Goal: Task Accomplishment & Management: Use online tool/utility

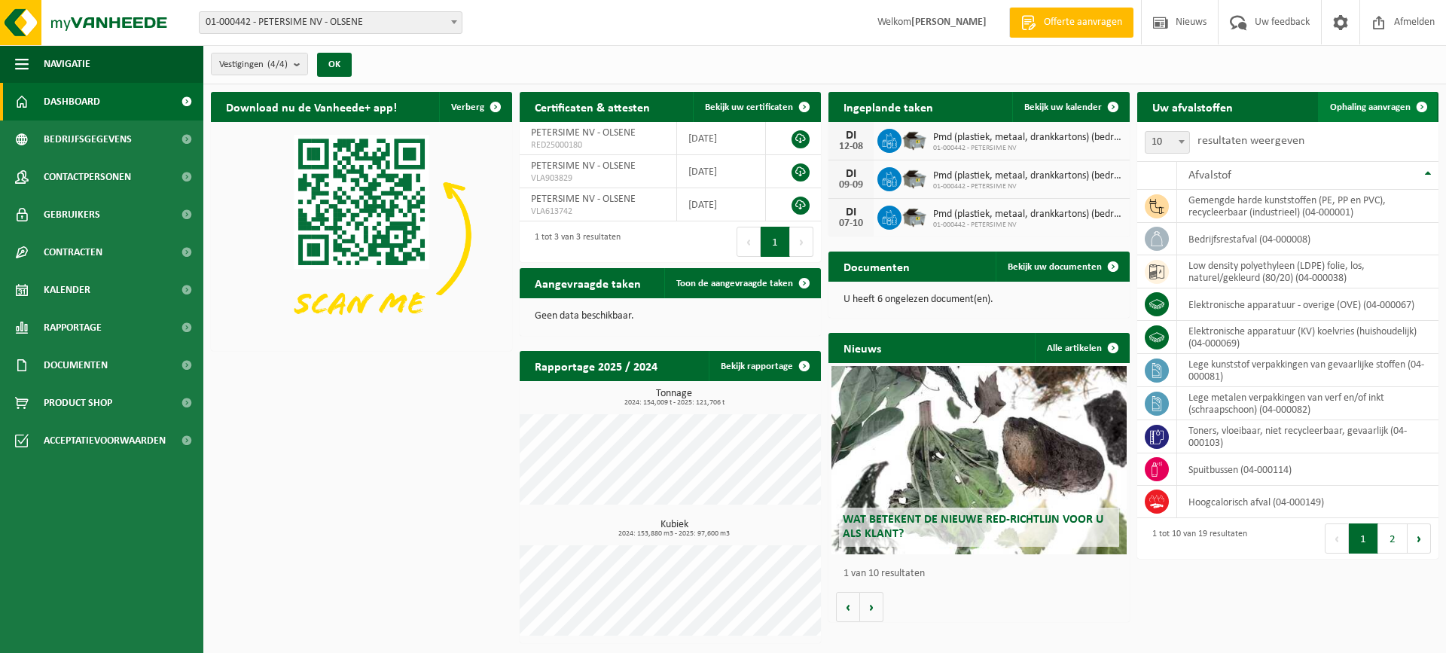
click at [1361, 105] on span "Ophaling aanvragen" at bounding box center [1370, 107] width 81 height 10
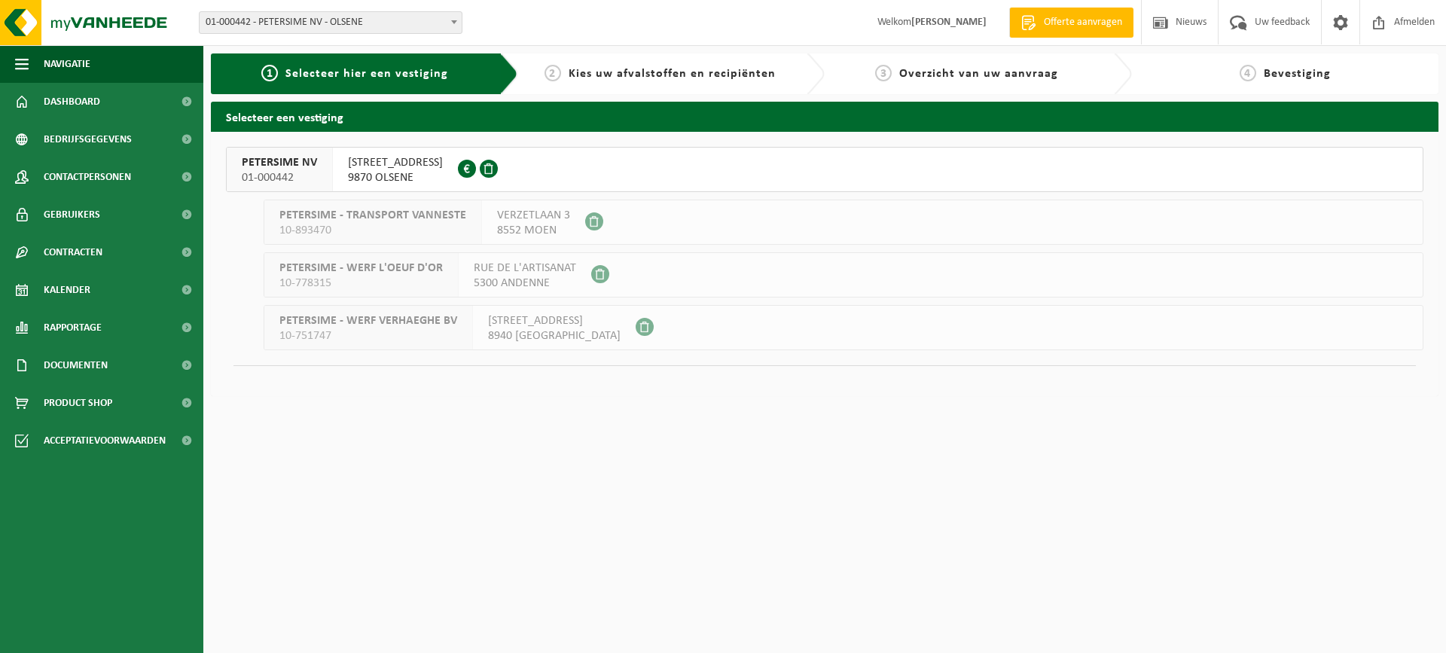
click at [858, 178] on button "PETERSIME NV 01-000442 CENTRUMSTRAAT 125 9870 OLSENE 0404.527.612" at bounding box center [825, 169] width 1198 height 45
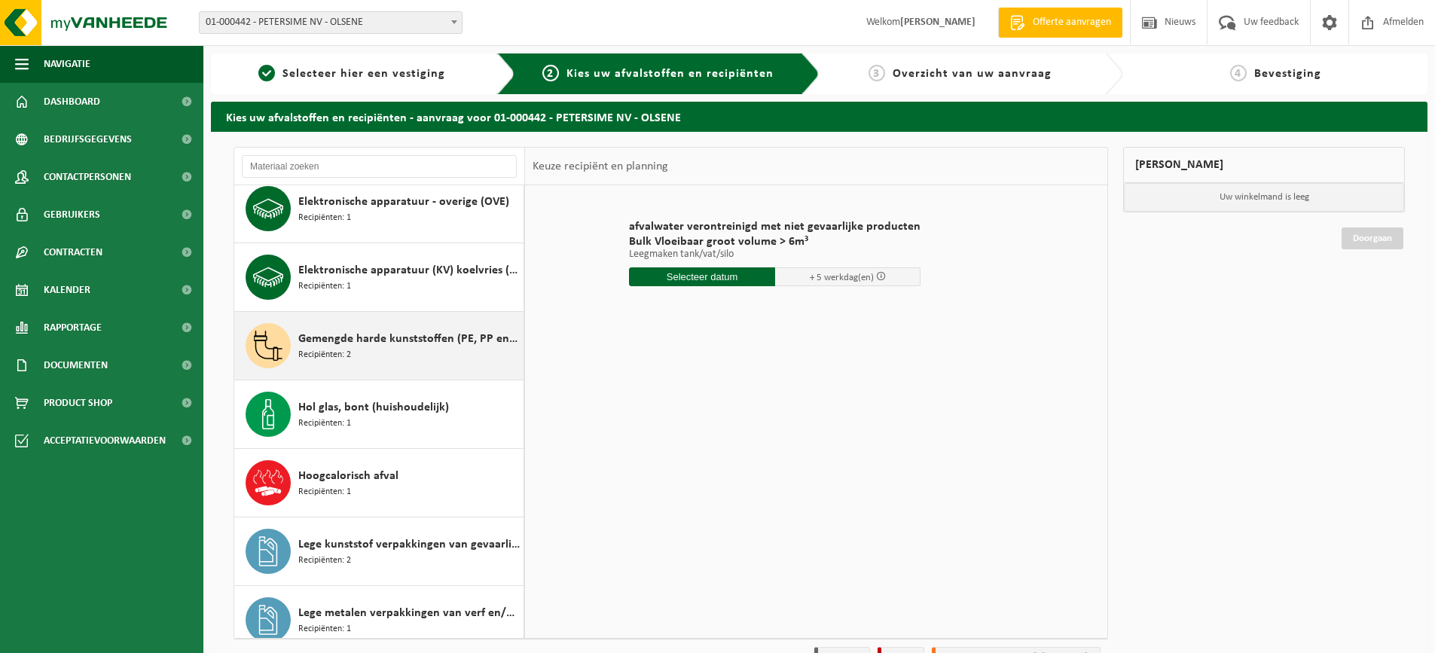
scroll to position [151, 0]
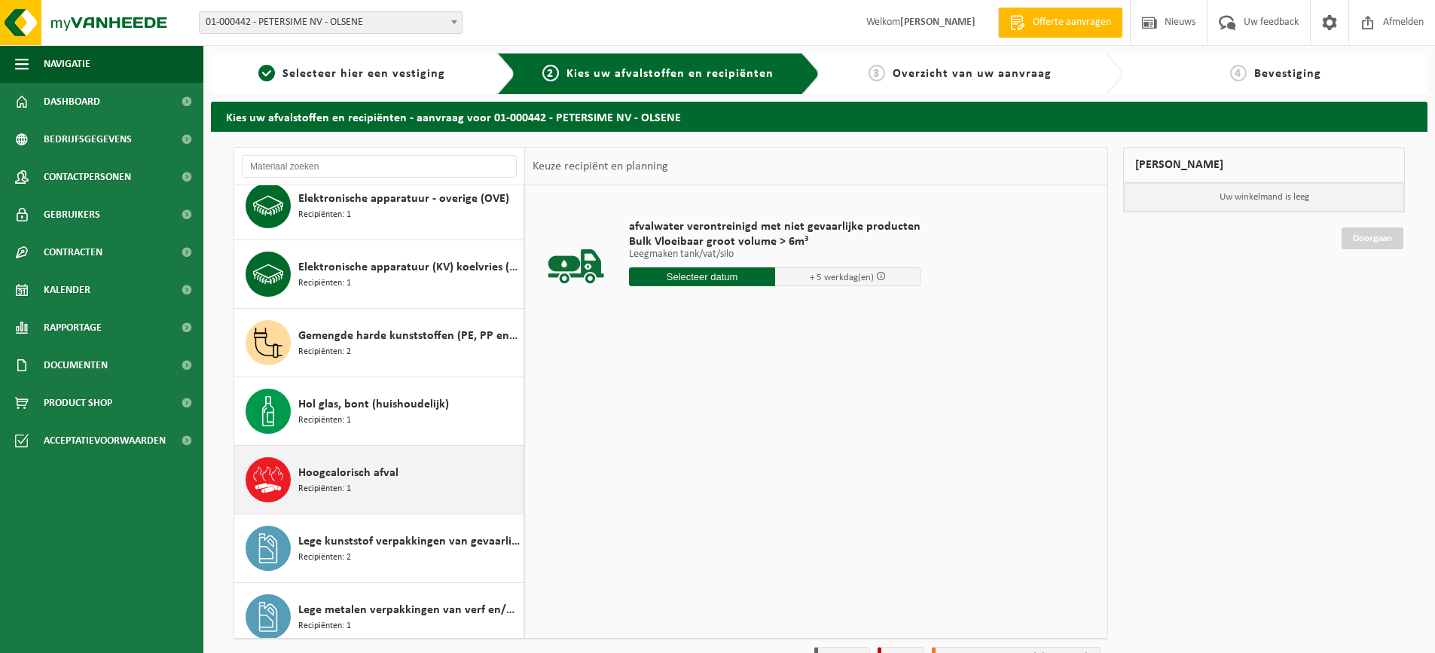
click at [391, 479] on span "Hoogcalorisch afval" at bounding box center [348, 473] width 100 height 18
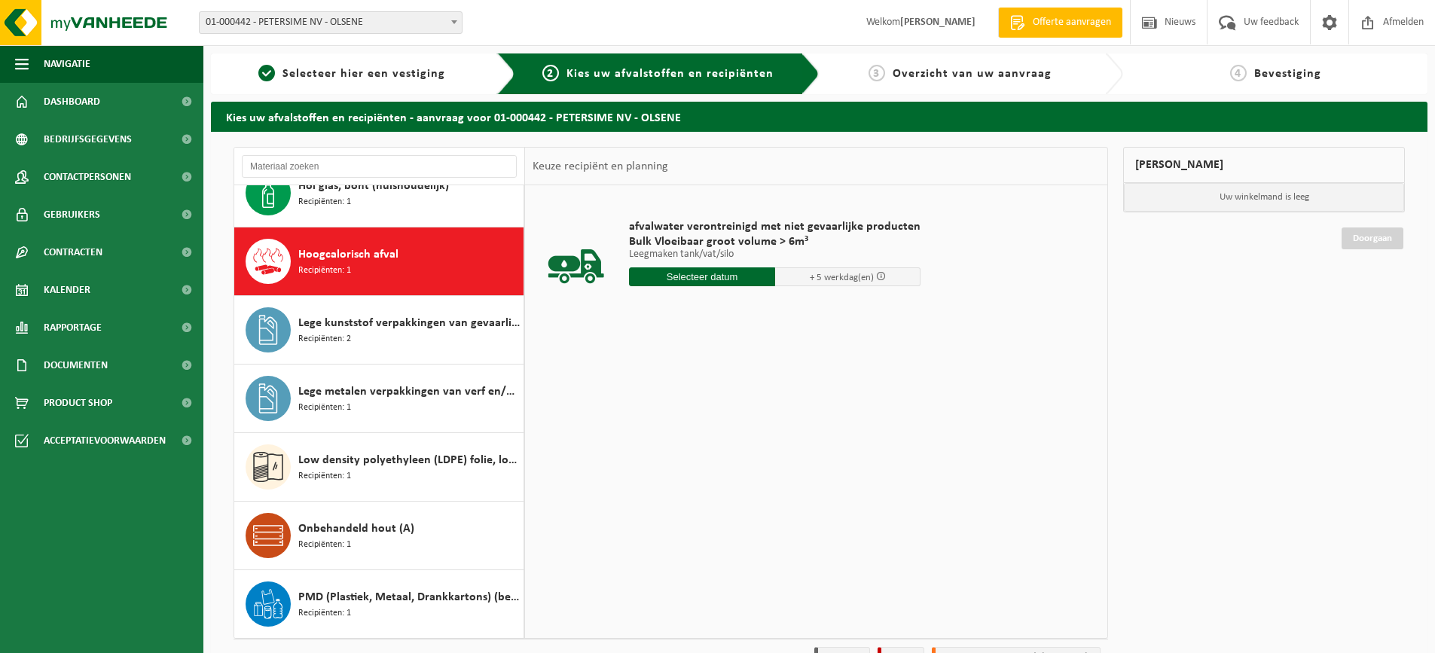
scroll to position [411, 0]
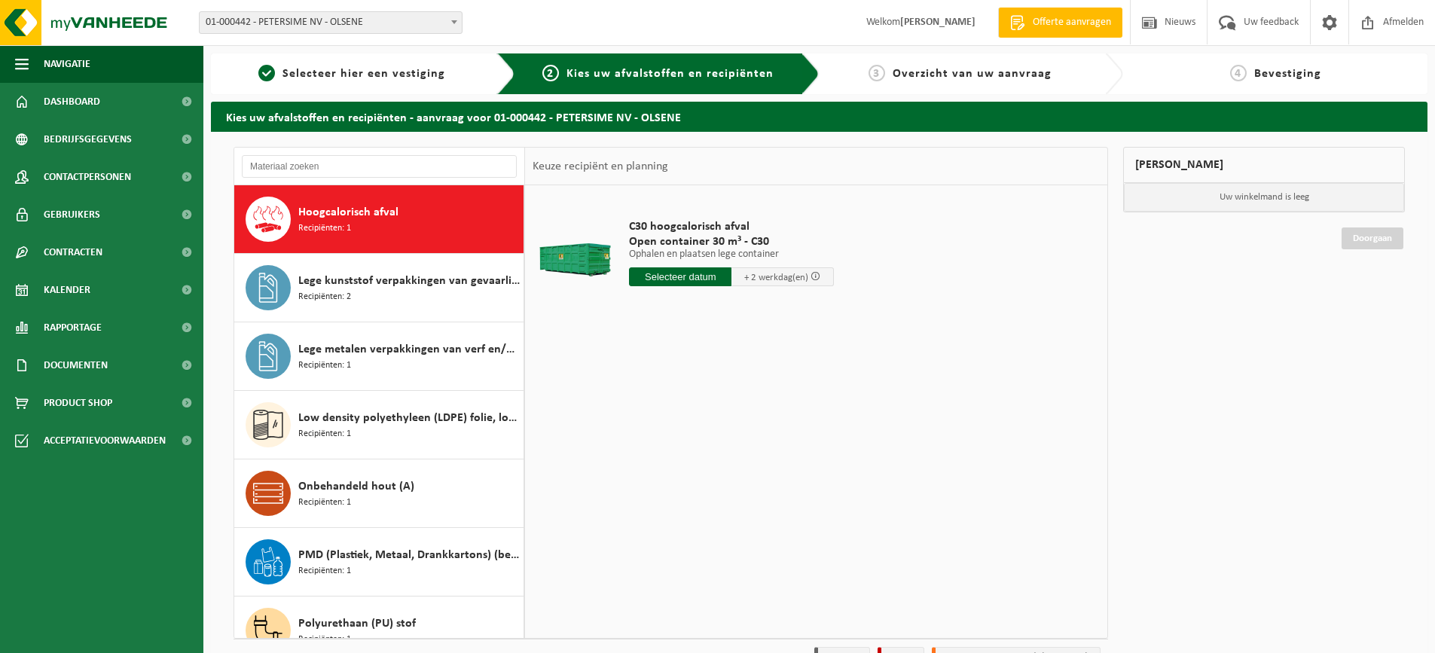
click at [674, 279] on input "text" at bounding box center [680, 276] width 102 height 19
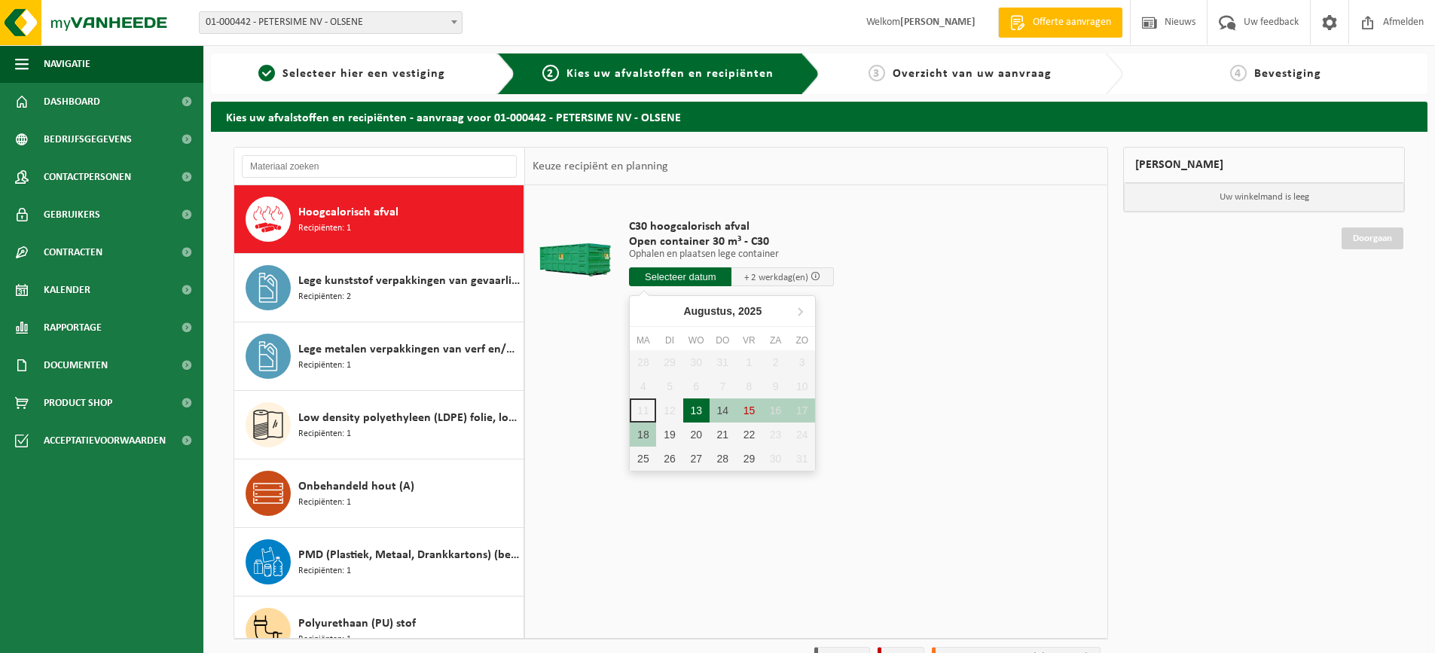
click at [695, 409] on div "13" at bounding box center [696, 411] width 26 height 24
type input "Van 2025-08-13"
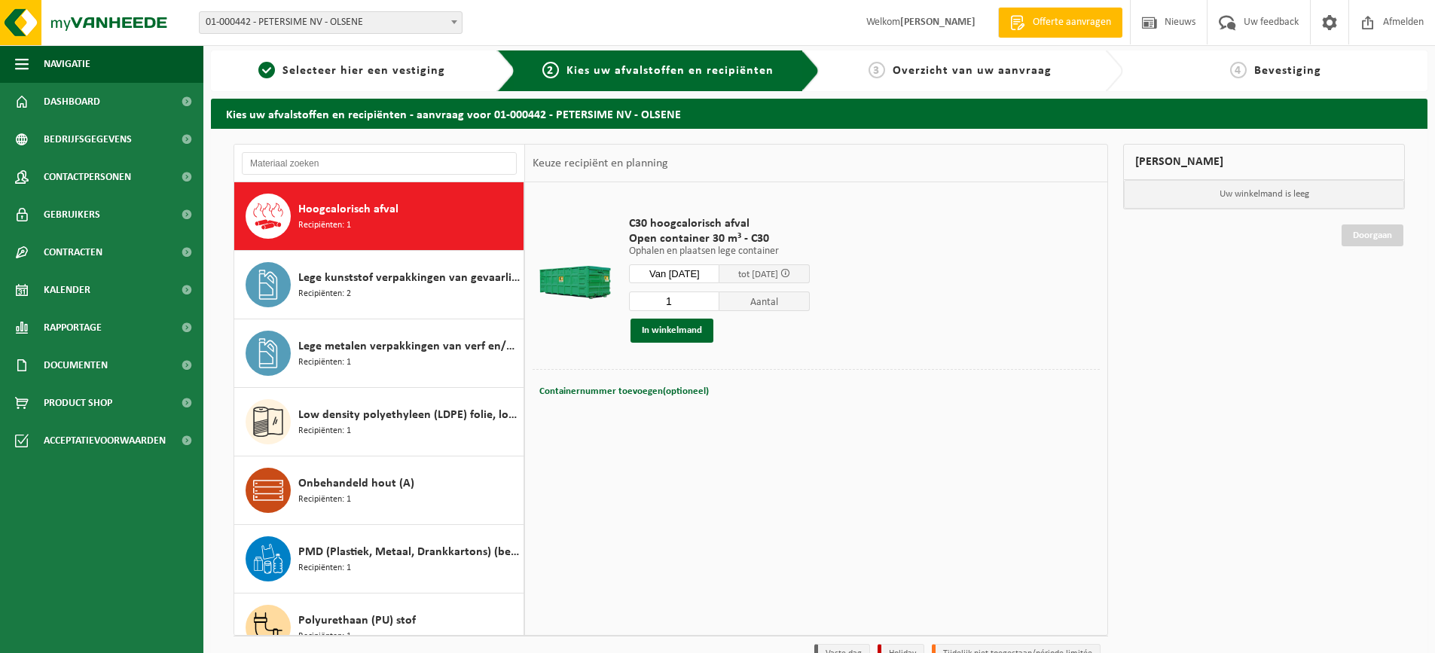
scroll to position [0, 0]
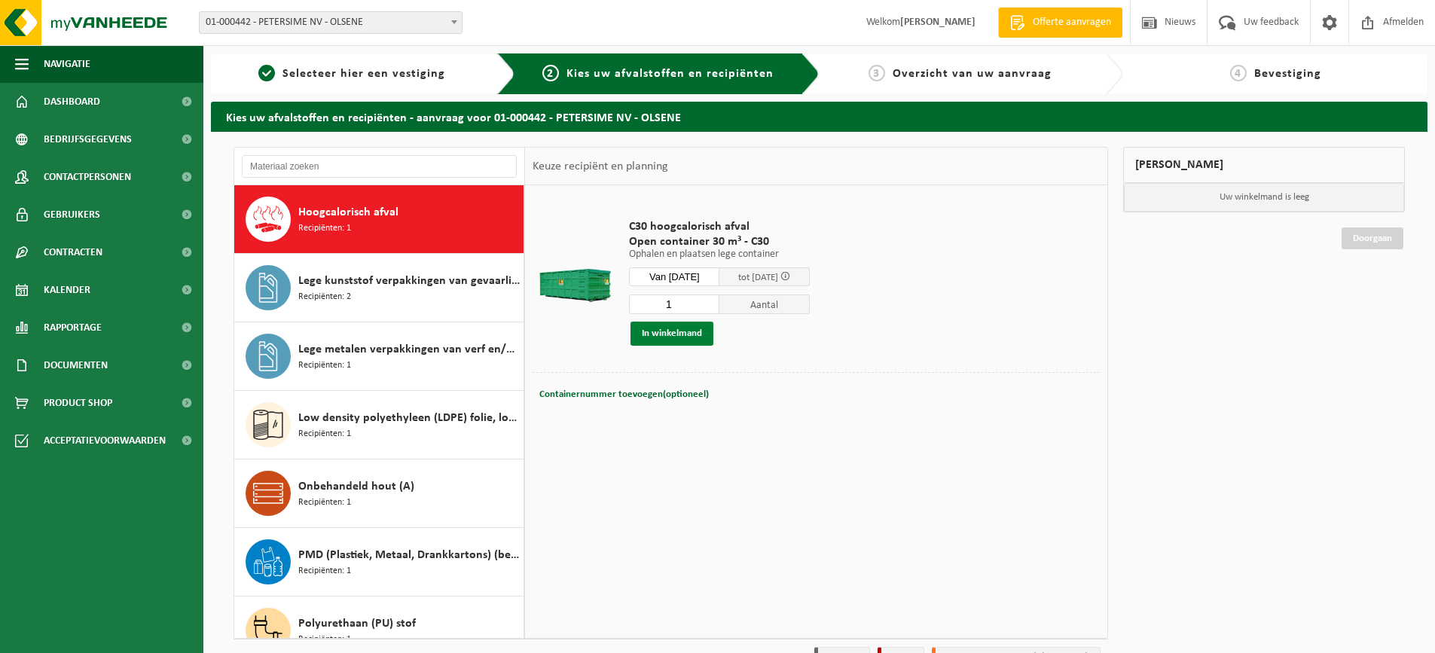
click at [686, 332] on button "In winkelmand" at bounding box center [672, 334] width 83 height 24
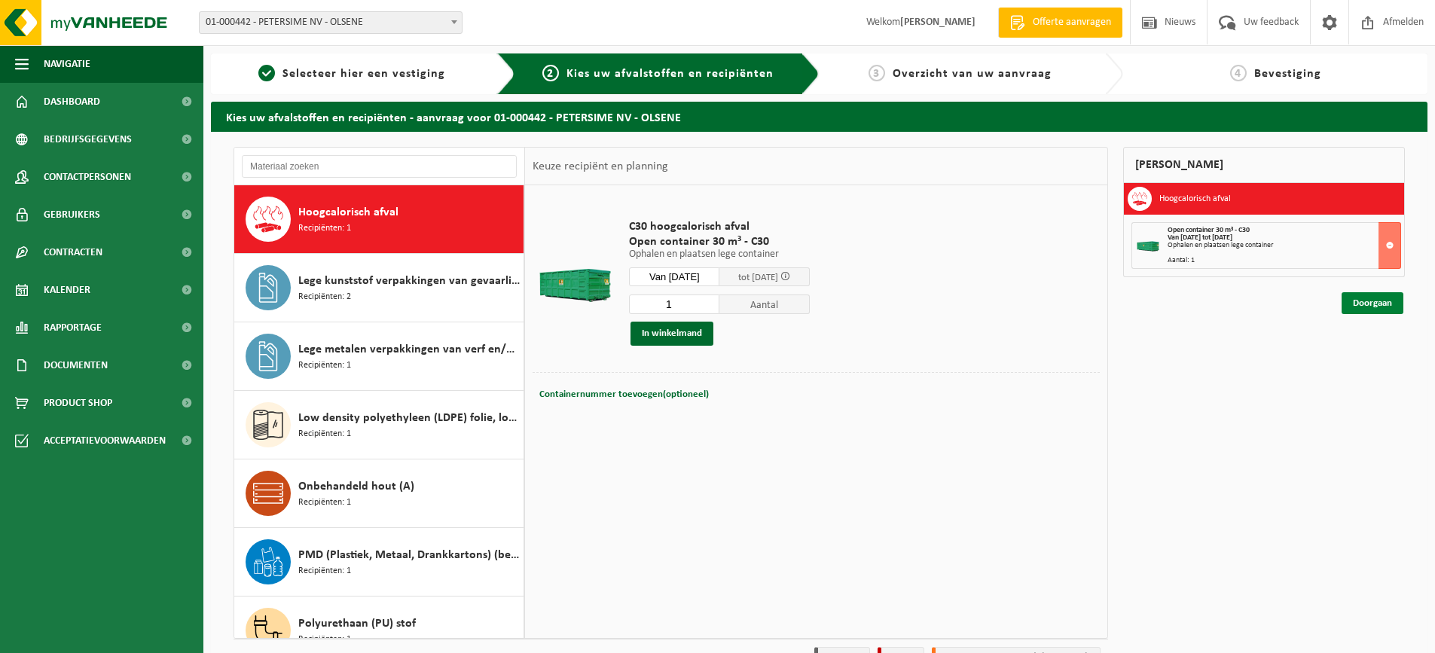
click at [1357, 302] on link "Doorgaan" at bounding box center [1373, 303] width 62 height 22
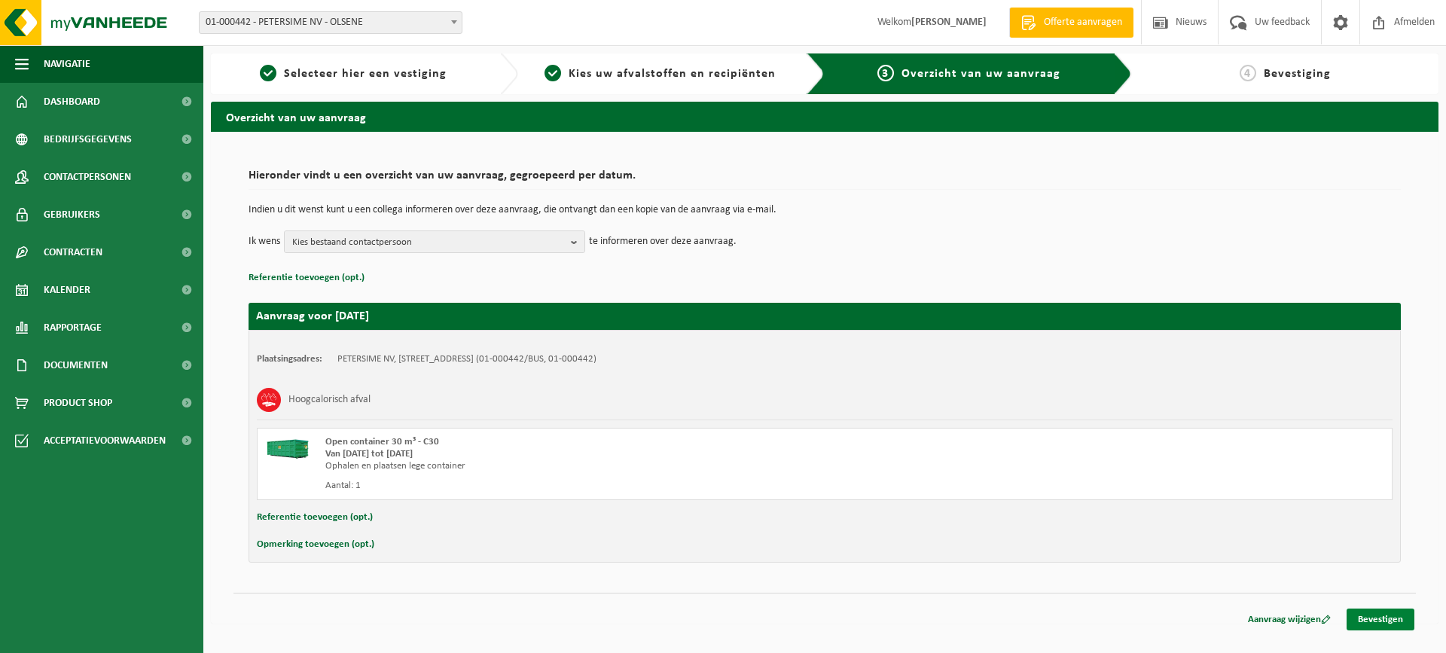
click at [1381, 619] on link "Bevestigen" at bounding box center [1381, 620] width 68 height 22
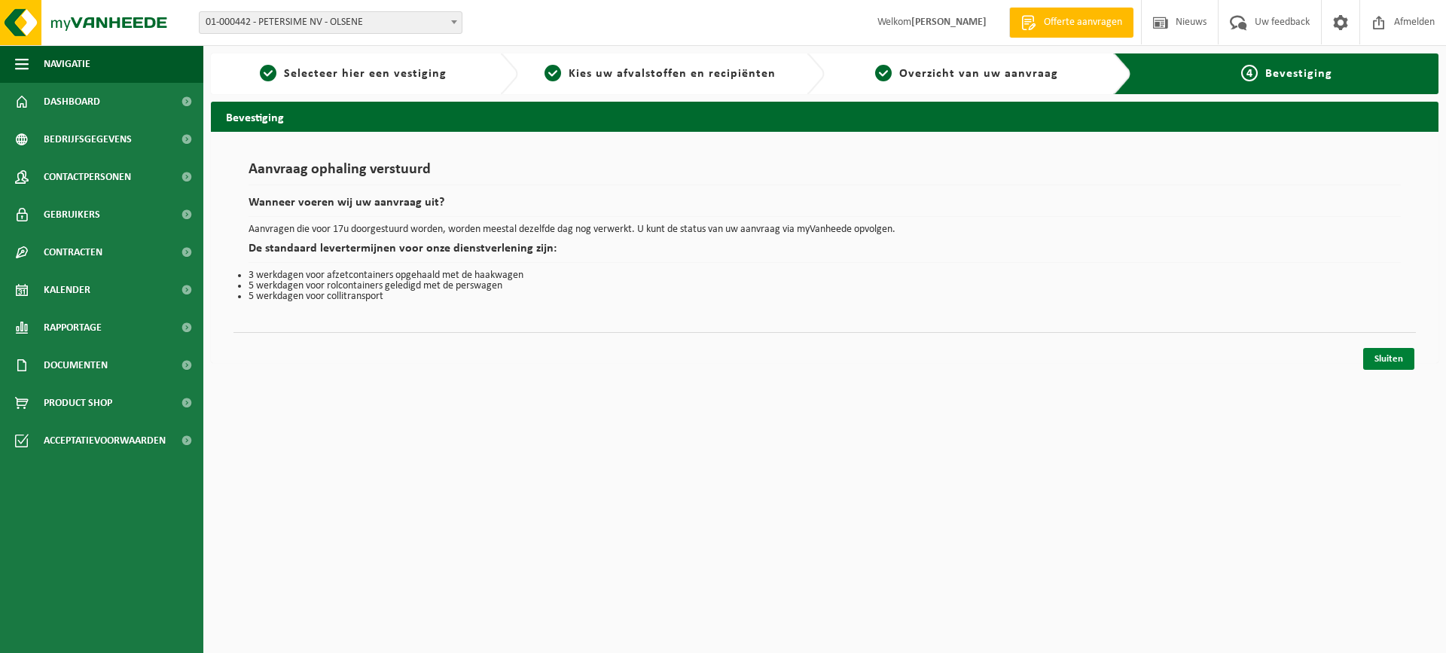
click at [1385, 355] on link "Sluiten" at bounding box center [1389, 359] width 51 height 22
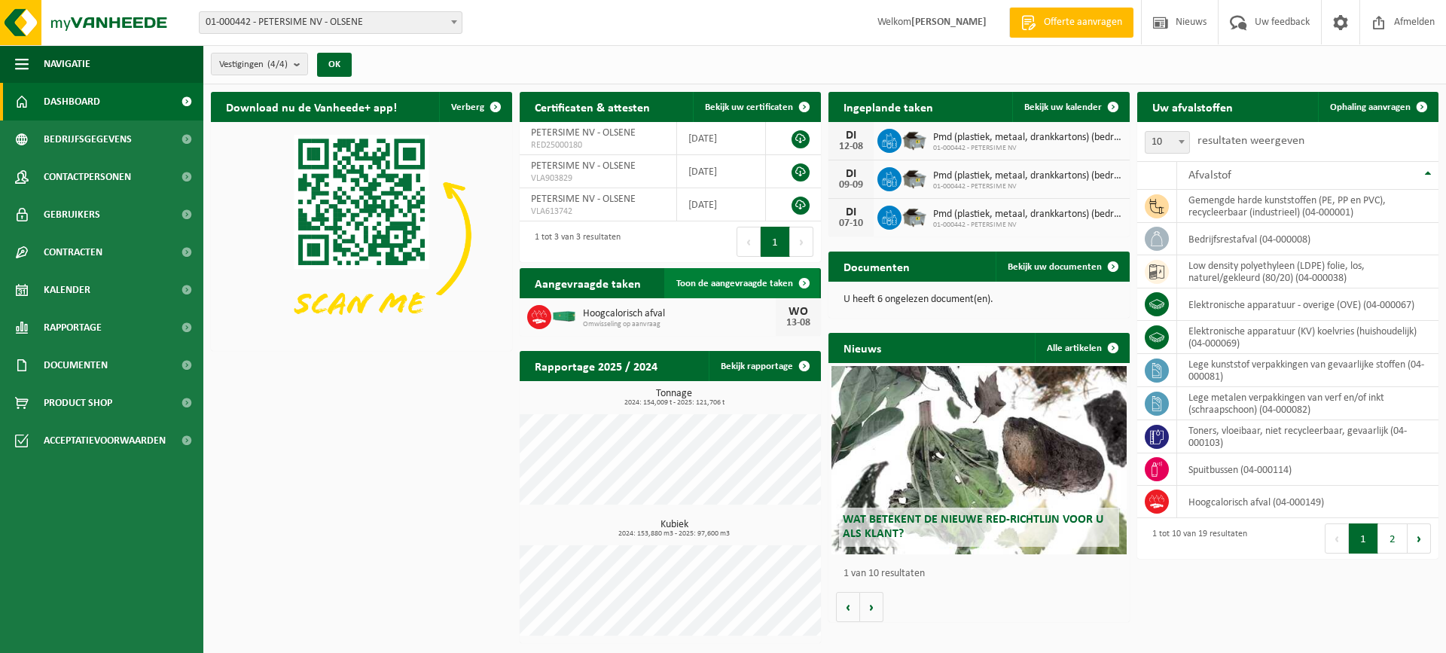
click at [741, 282] on span "Toon de aangevraagde taken" at bounding box center [735, 284] width 117 height 10
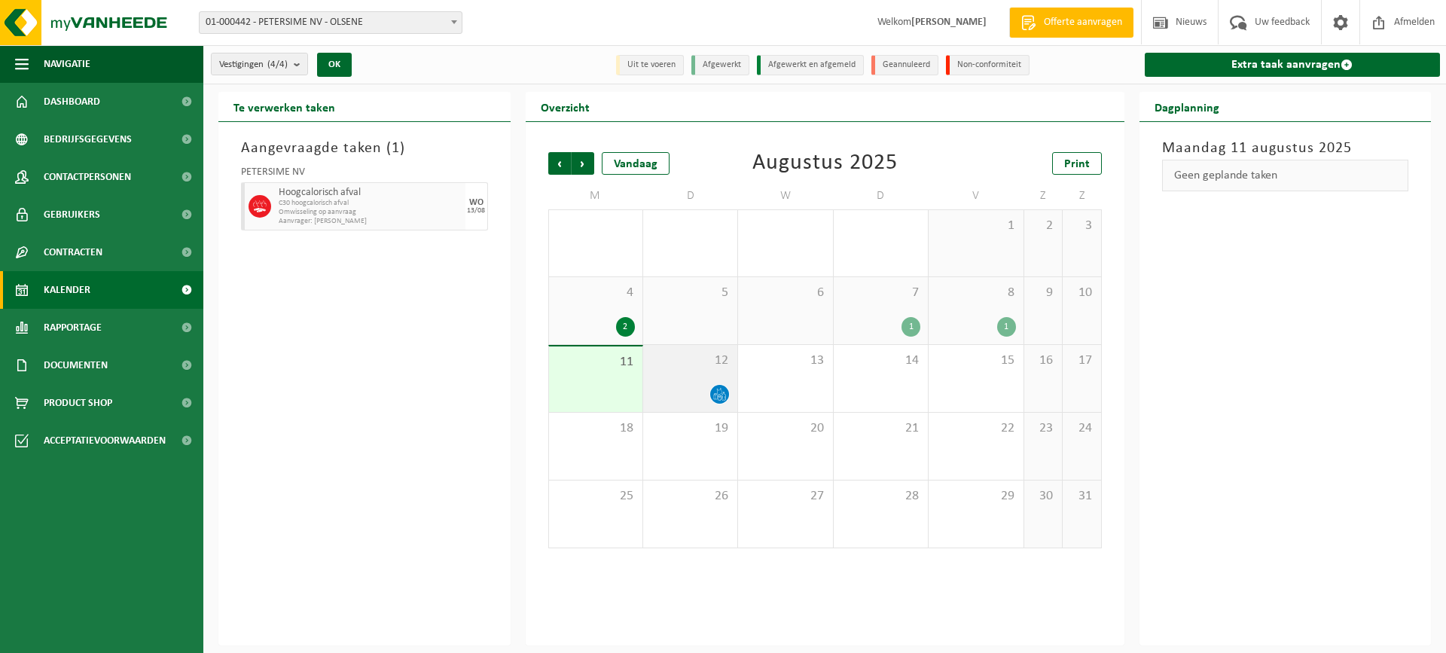
click at [704, 389] on div at bounding box center [690, 394] width 79 height 20
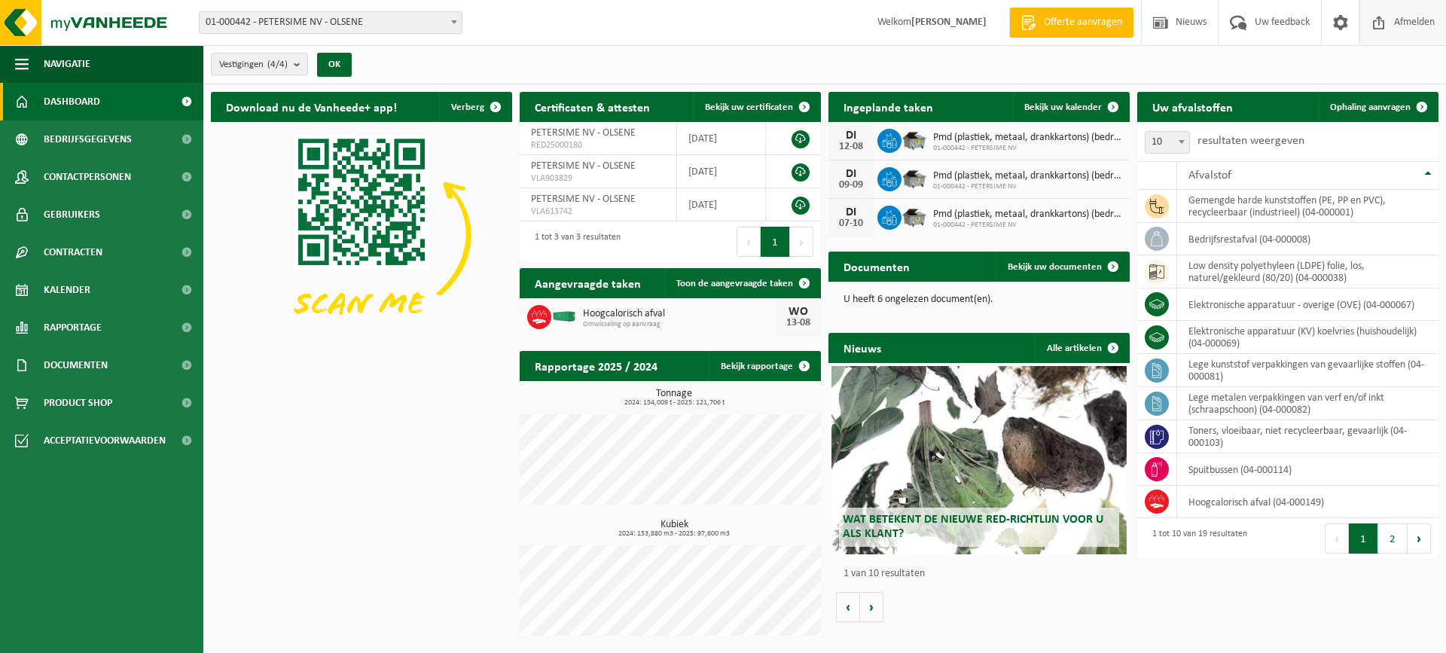
click at [1410, 20] on span "Afmelden" at bounding box center [1415, 22] width 48 height 44
